Goal: Find specific page/section: Find specific page/section

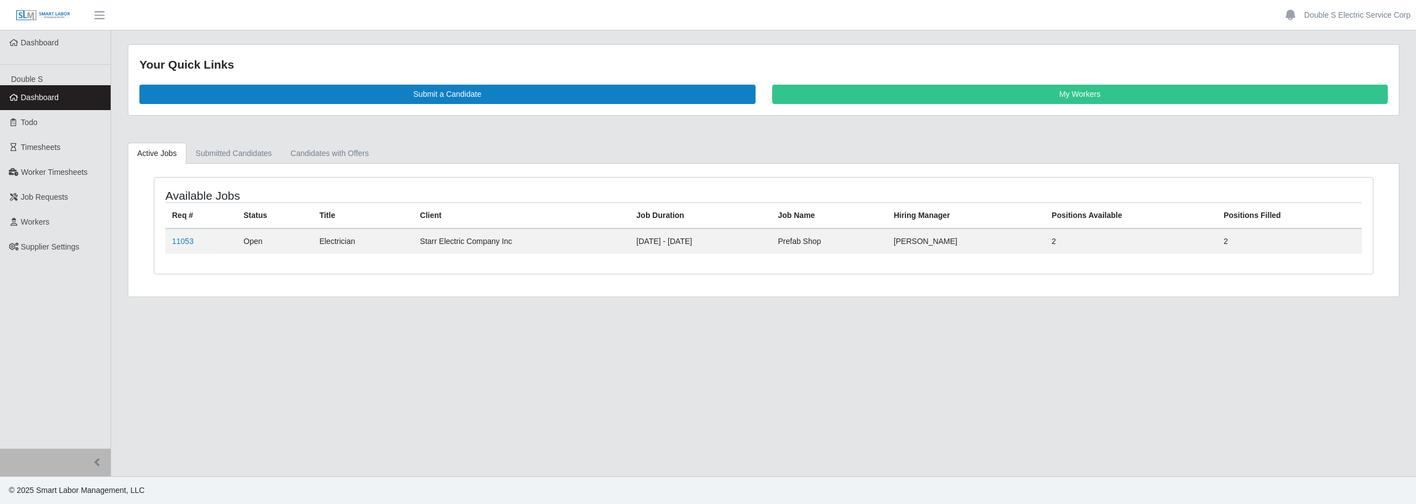
click at [189, 243] on link "11053" at bounding box center [183, 241] width 22 height 9
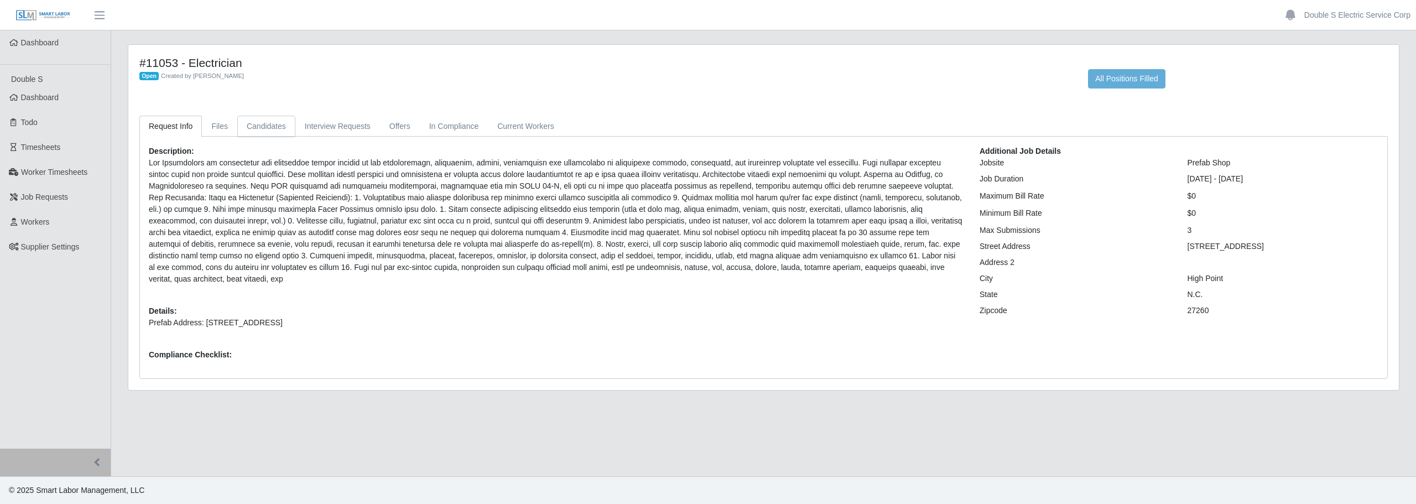
click at [276, 127] on link "Candidates" at bounding box center [266, 127] width 58 height 22
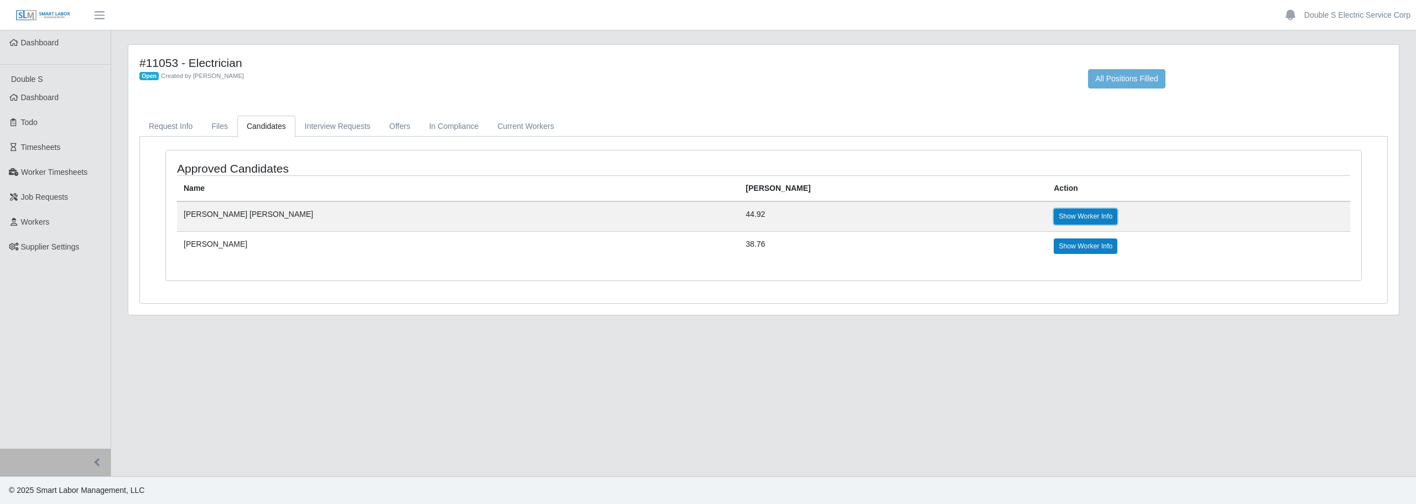
click at [1054, 216] on link "Show Worker Info" at bounding box center [1086, 216] width 64 height 15
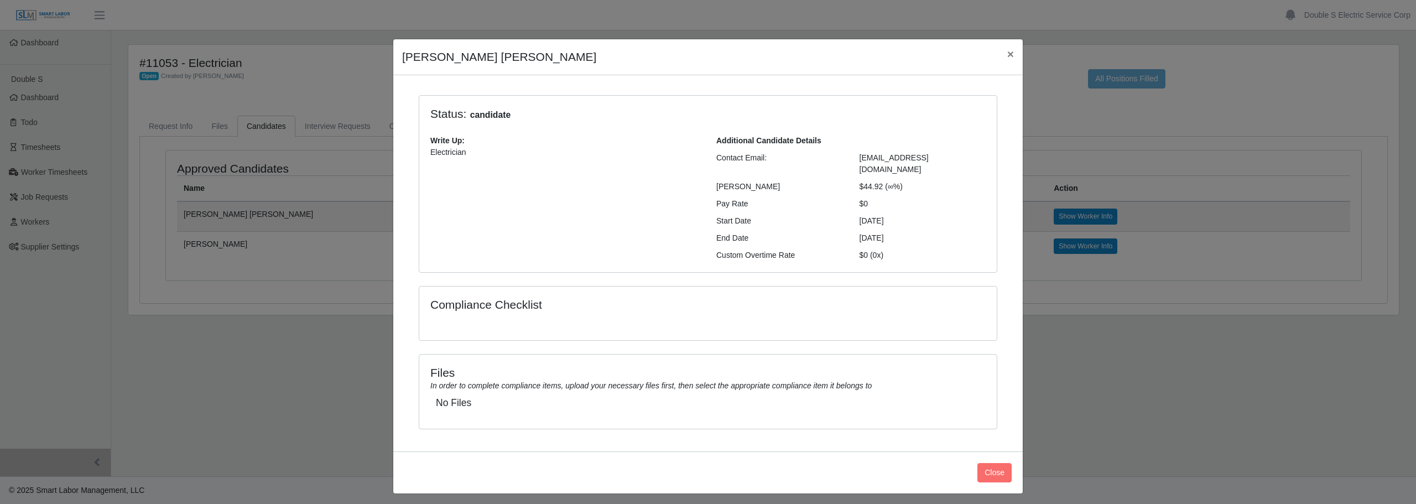
click at [698, 397] on h5 "No Files" at bounding box center [708, 403] width 544 height 12
click at [995, 463] on button "Close" at bounding box center [994, 472] width 34 height 19
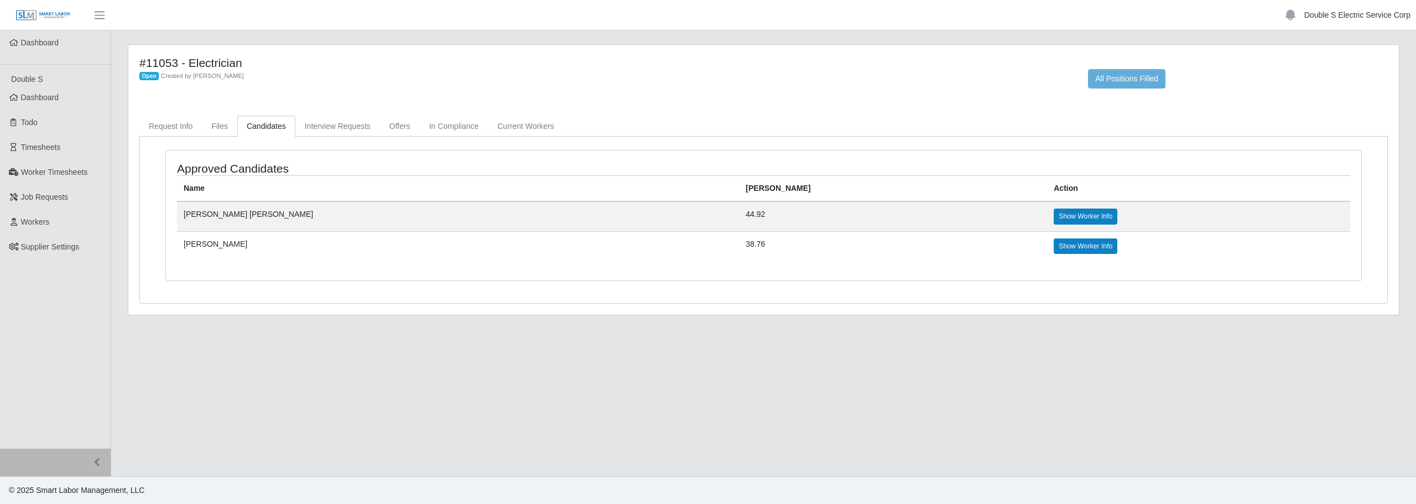
click at [1351, 12] on link "Double S Electric Service Corp" at bounding box center [1357, 15] width 106 height 12
click at [1352, 74] on link "Logout" at bounding box center [1366, 76] width 100 height 23
